Goal: Information Seeking & Learning: Learn about a topic

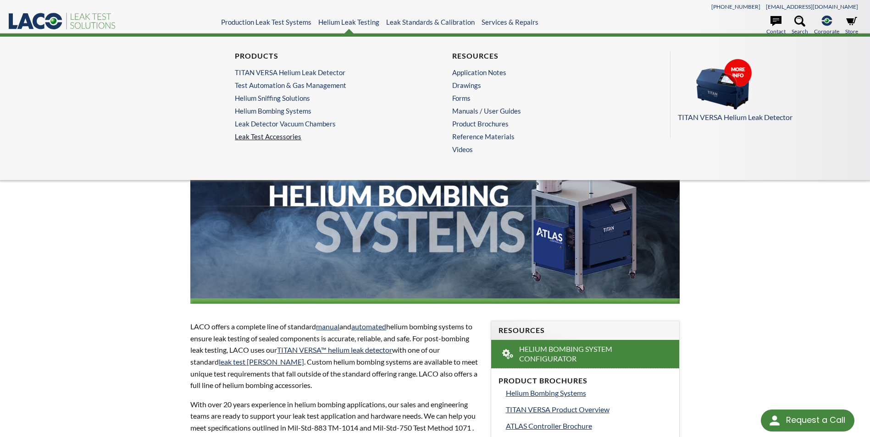
click at [295, 134] on link "Leak Test Accessories" at bounding box center [326, 137] width 182 height 8
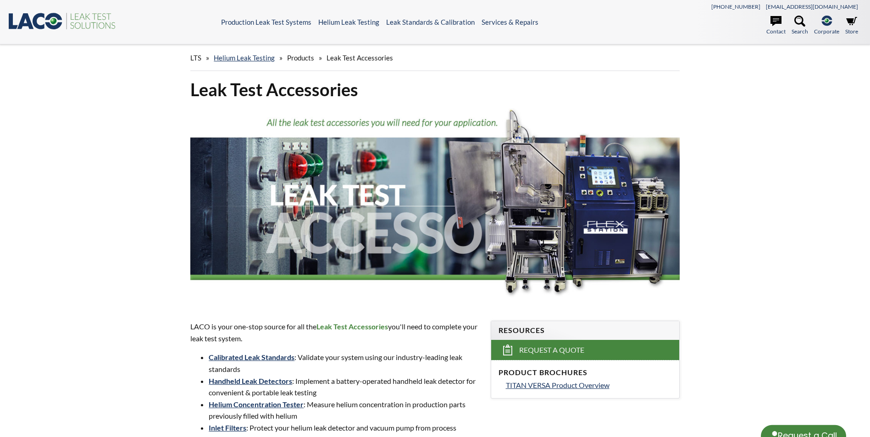
select select "Language Translate Widget"
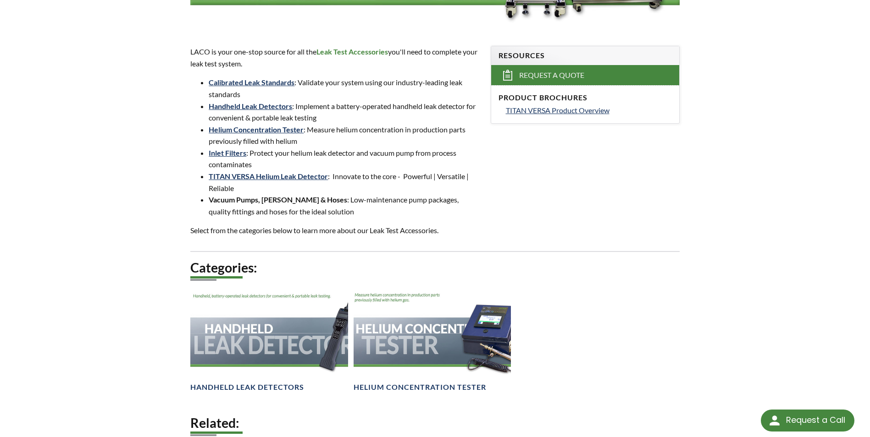
scroll to position [504, 0]
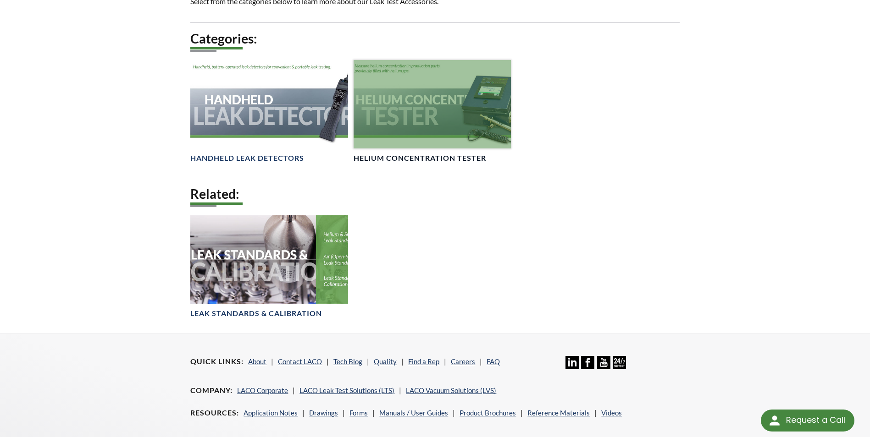
click at [419, 136] on div at bounding box center [432, 104] width 157 height 88
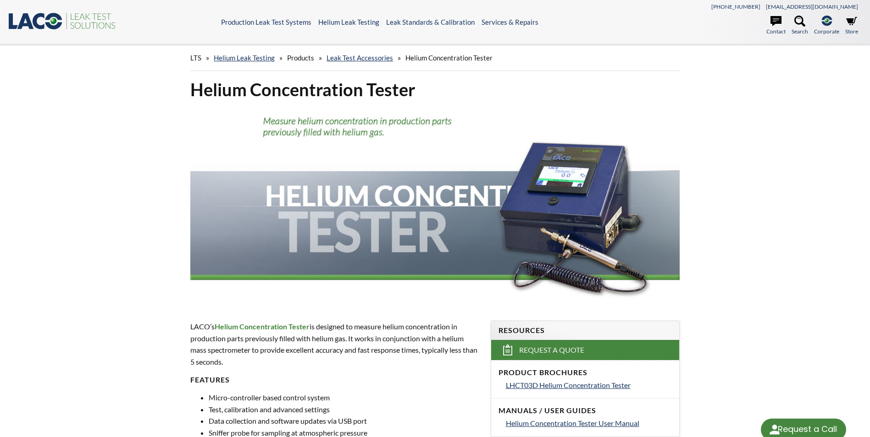
select select "Language Translate Widget"
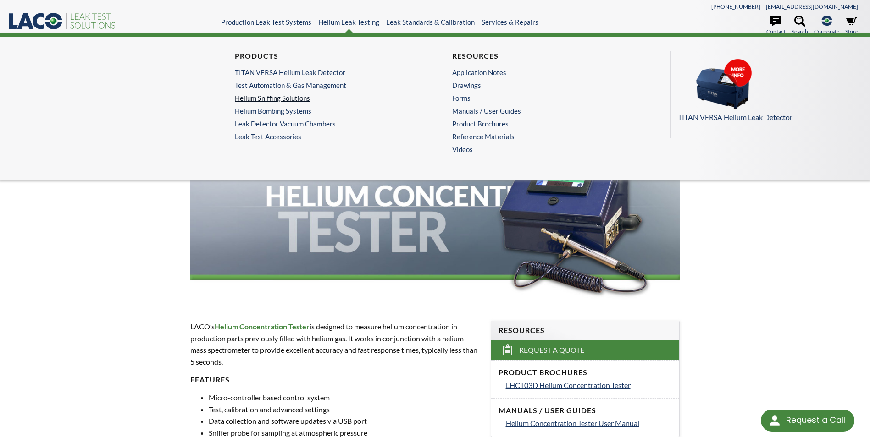
click at [297, 100] on link "Helium Sniffing Solutions" at bounding box center [324, 98] width 178 height 8
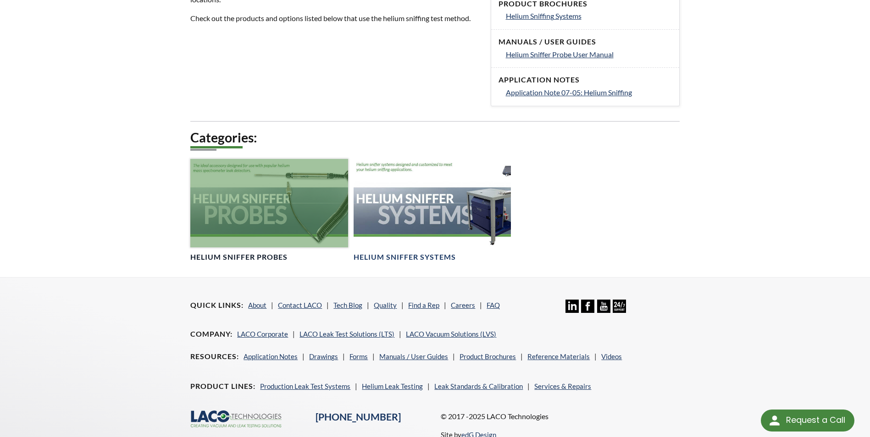
scroll to position [413, 0]
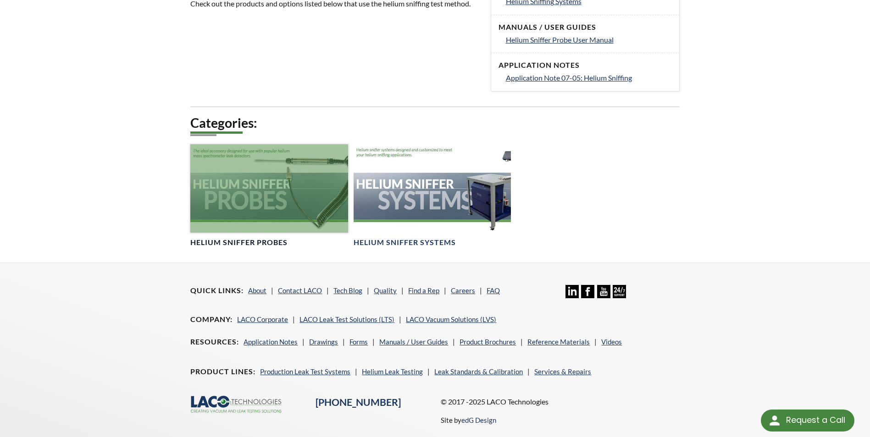
click at [302, 188] on div at bounding box center [268, 188] width 157 height 88
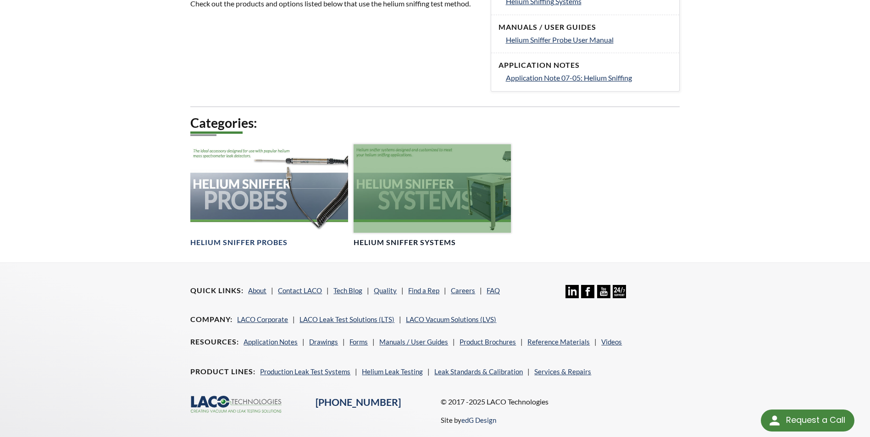
click at [402, 205] on div at bounding box center [432, 188] width 157 height 88
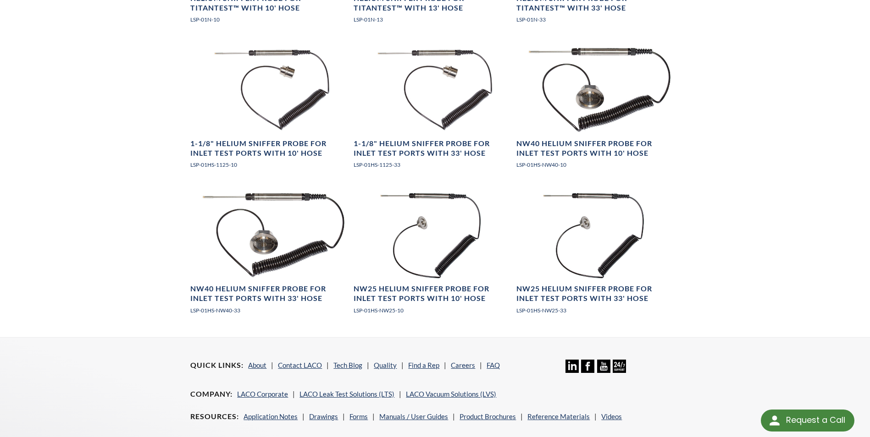
scroll to position [1416, 0]
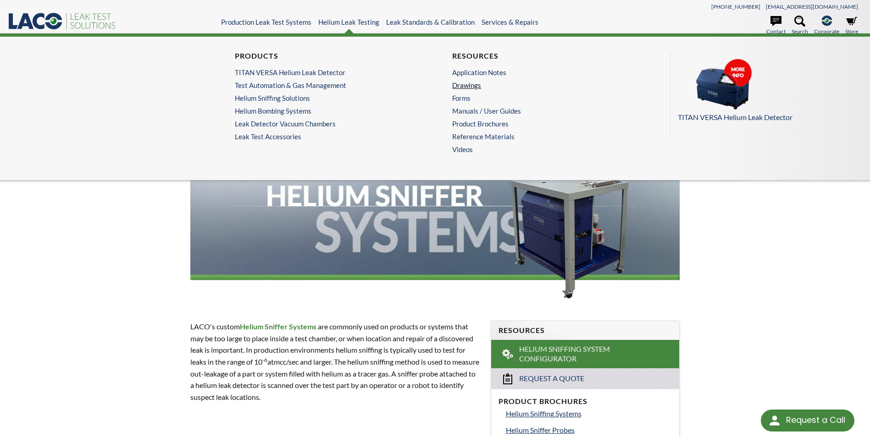
click at [459, 84] on link "Drawings" at bounding box center [541, 85] width 178 height 8
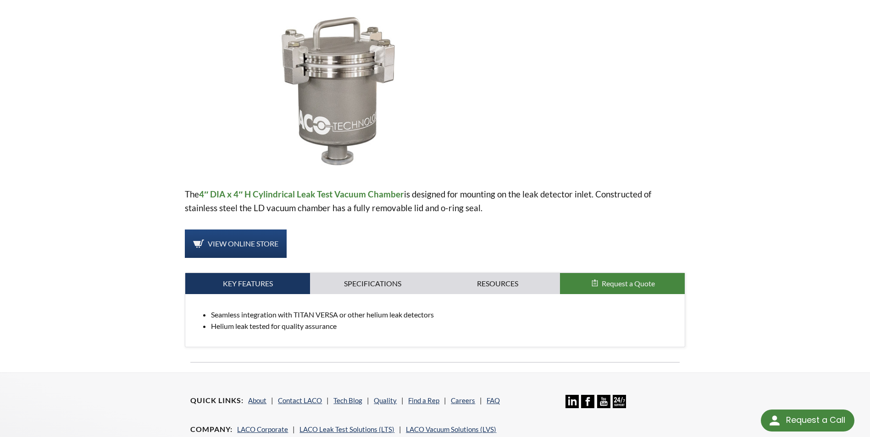
scroll to position [188, 0]
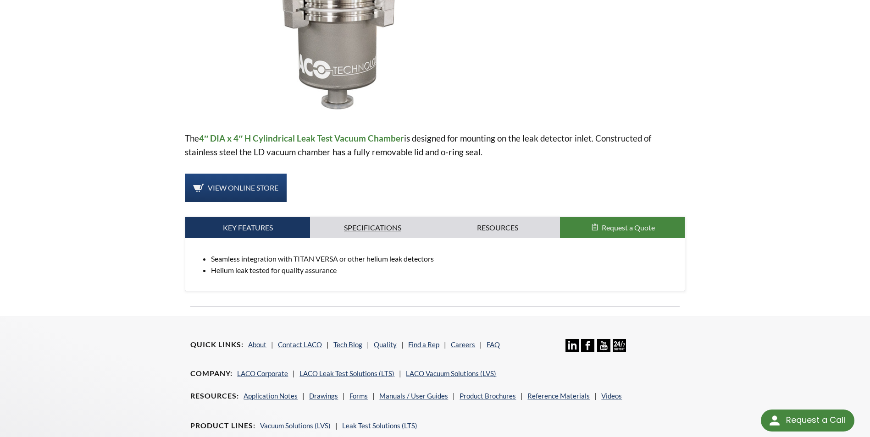
click at [369, 229] on link "Specifications" at bounding box center [372, 227] width 125 height 21
